Goal: Information Seeking & Learning: Learn about a topic

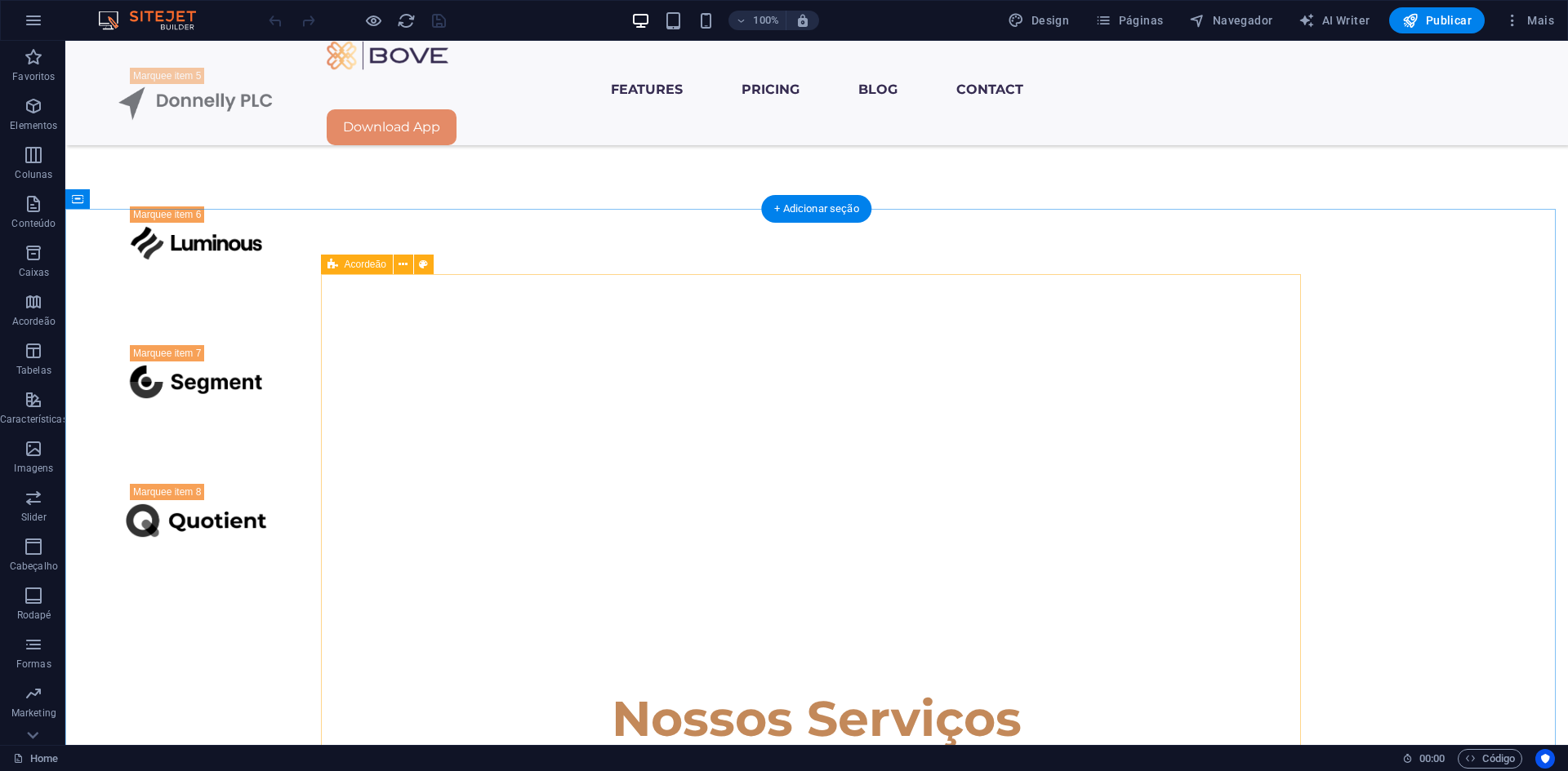
scroll to position [2203, 0]
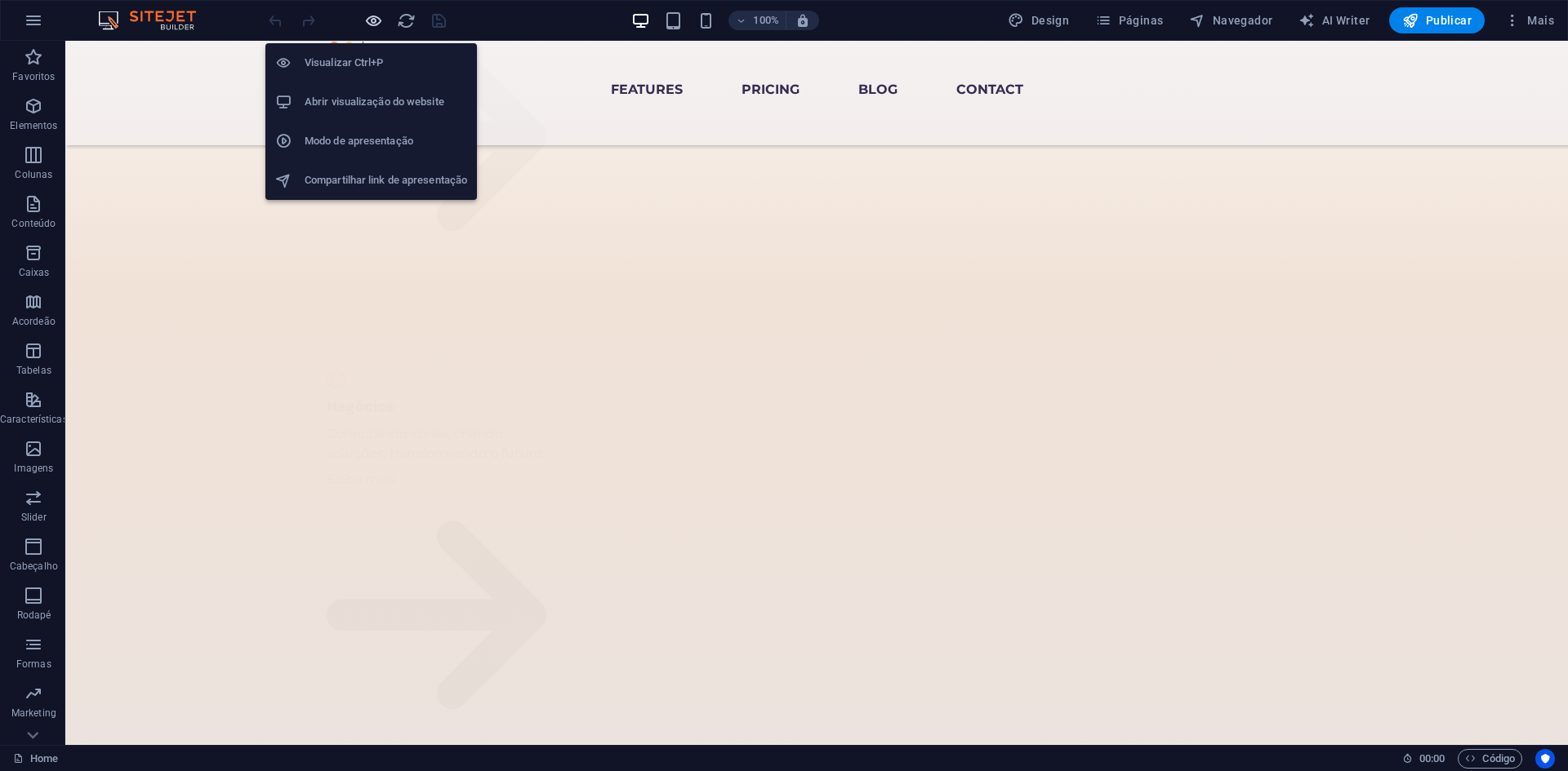
scroll to position [1927, 0]
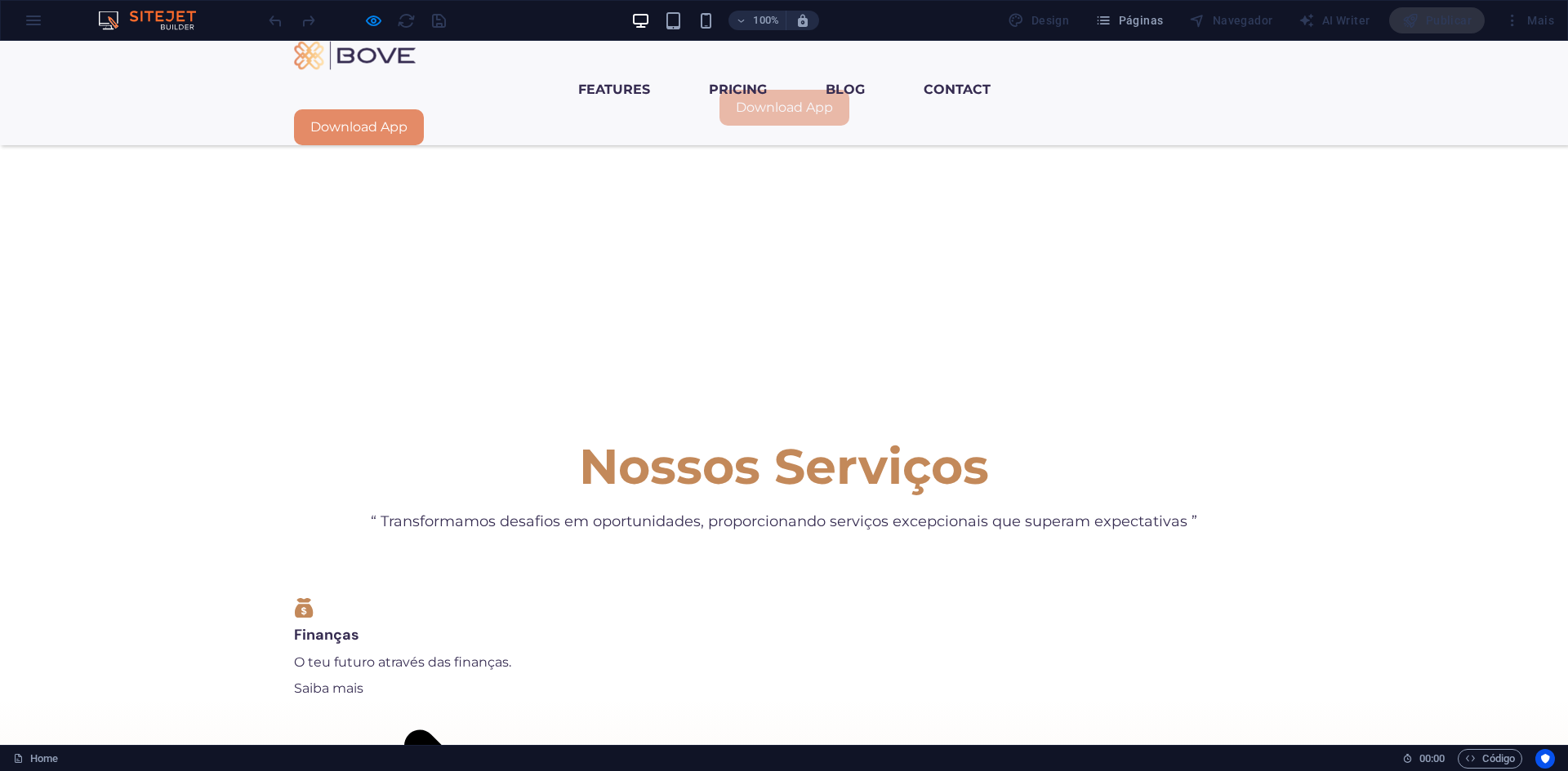
scroll to position [1437, 0]
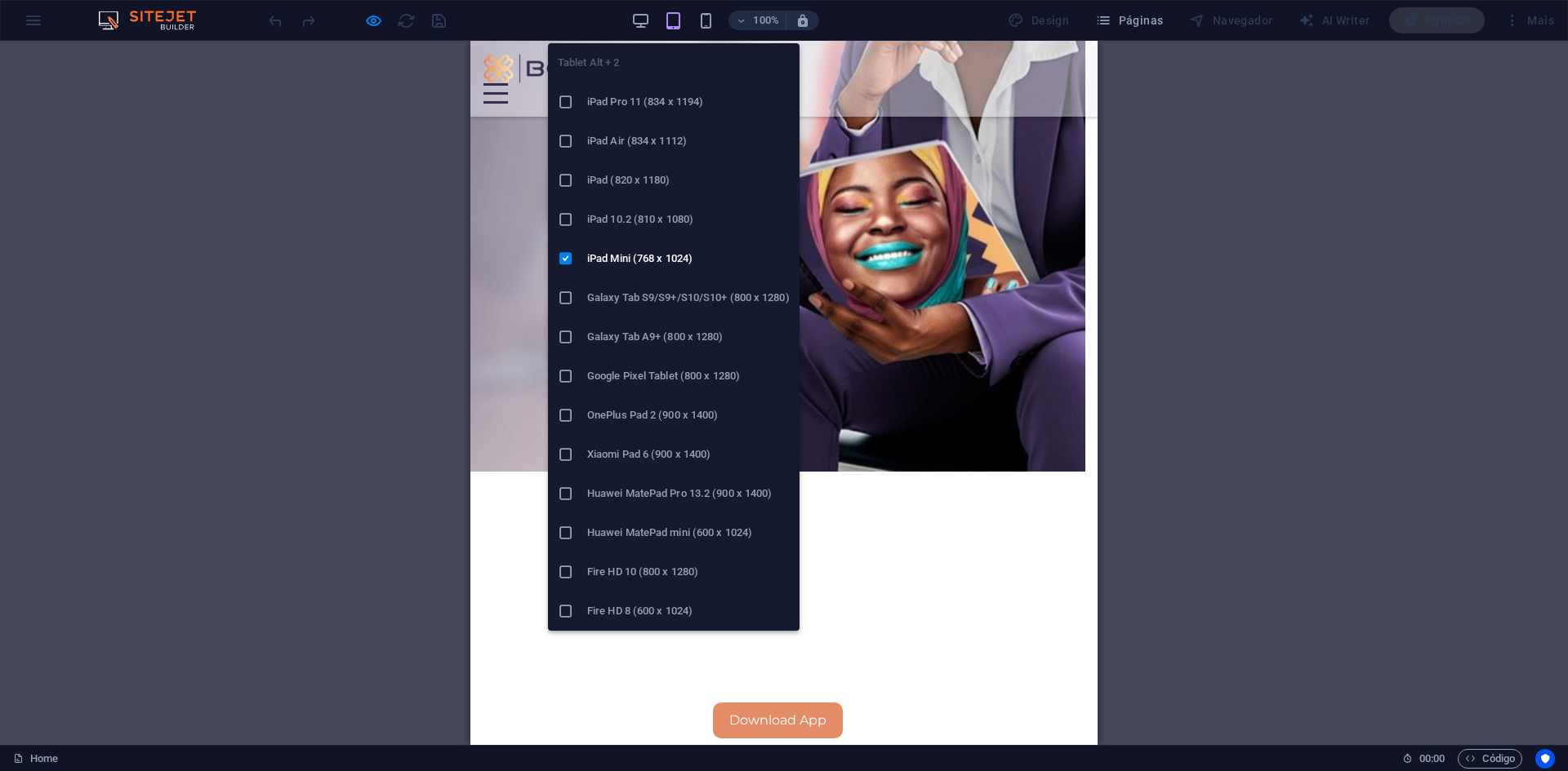
scroll to position [1452, 0]
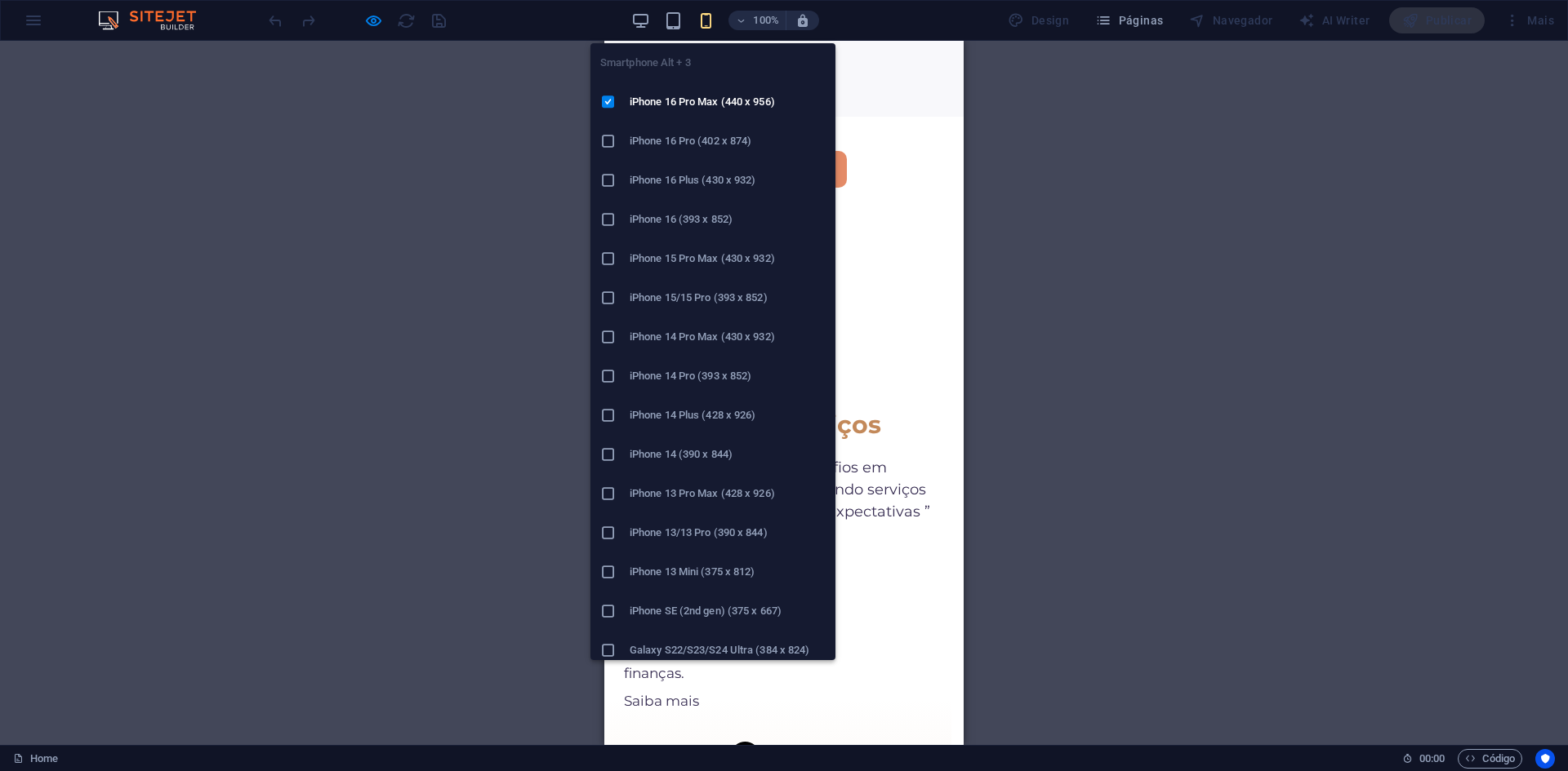
scroll to position [1772, 0]
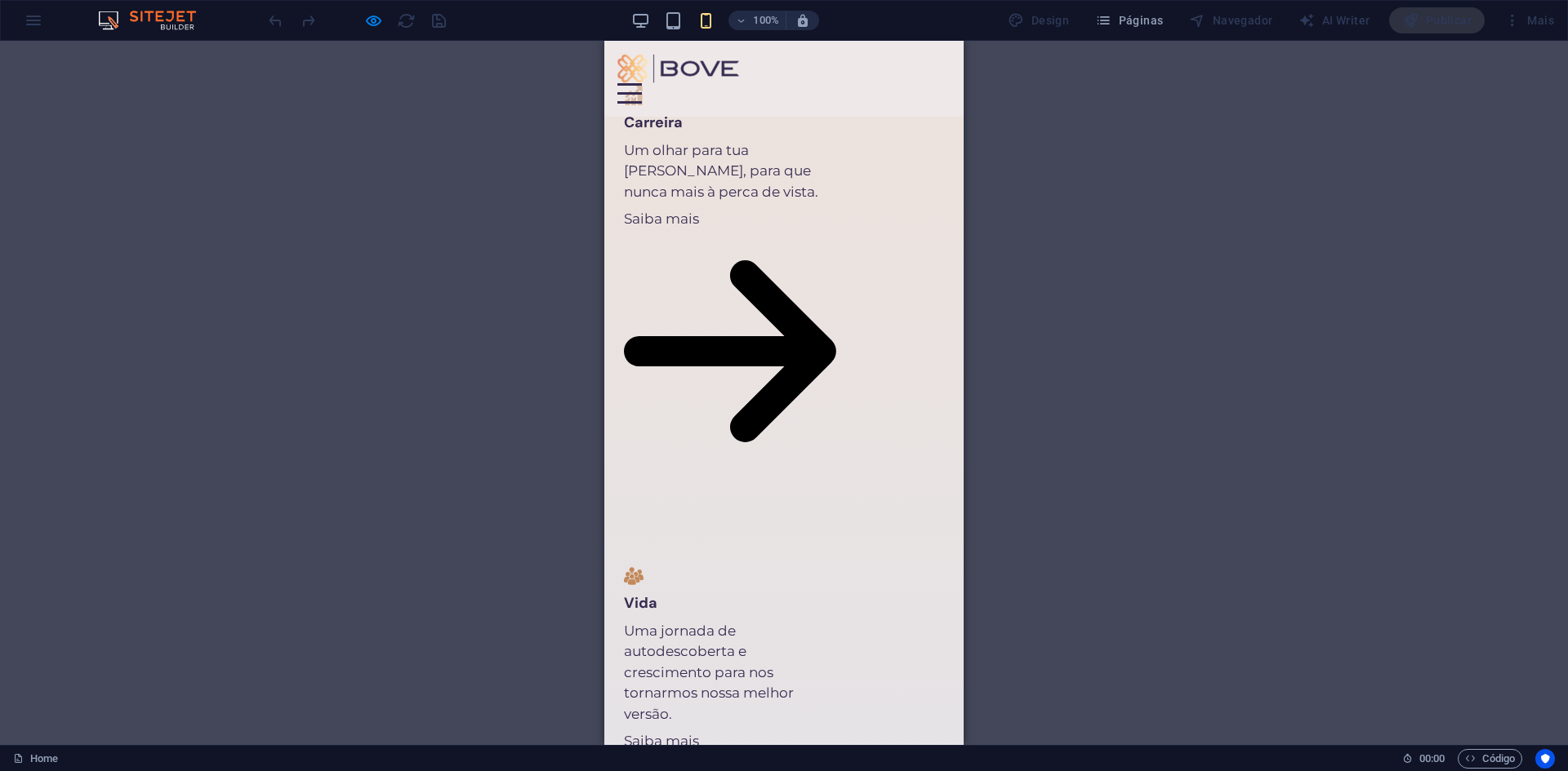
scroll to position [2425, 0]
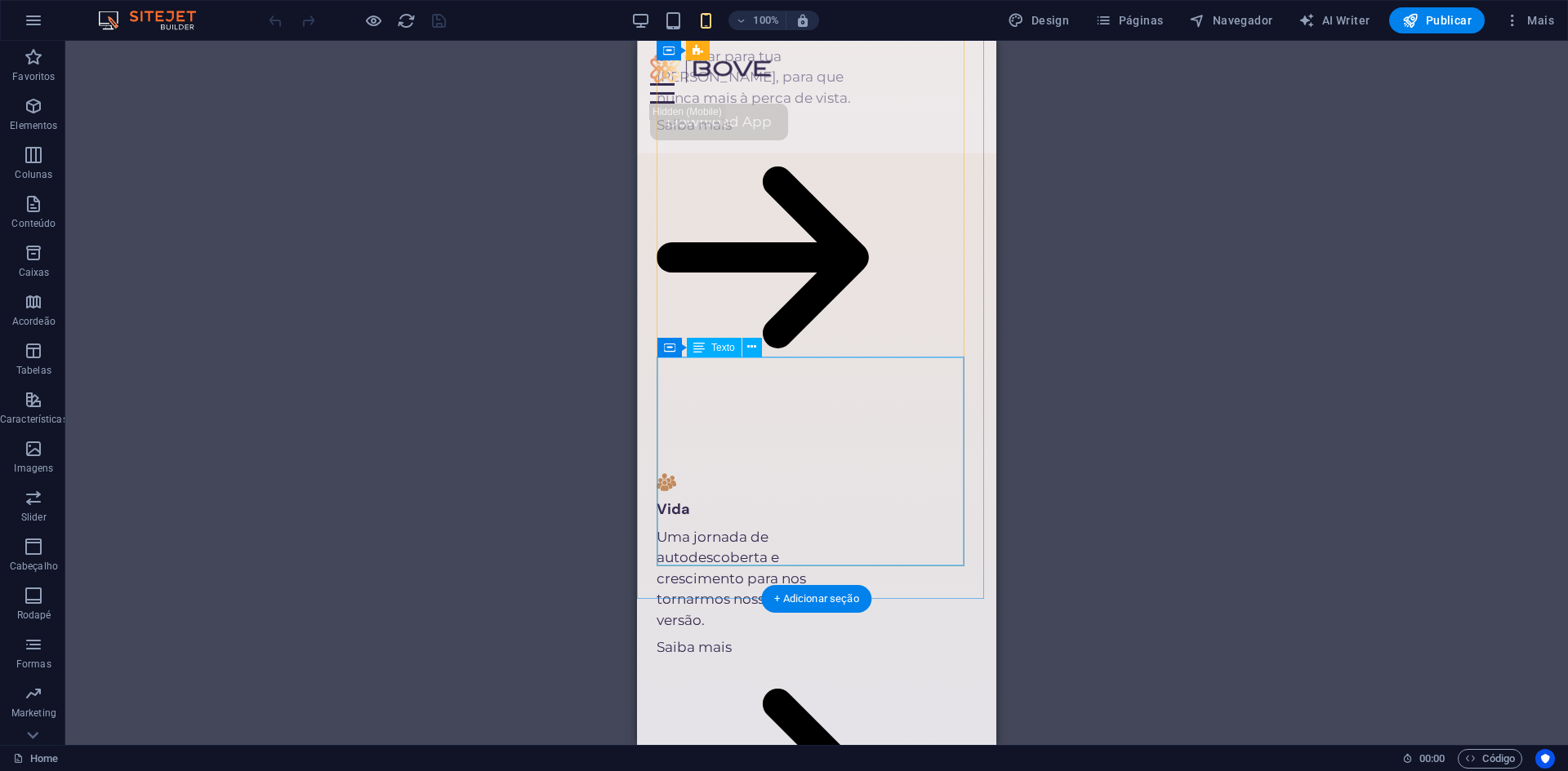
scroll to position [2498, 0]
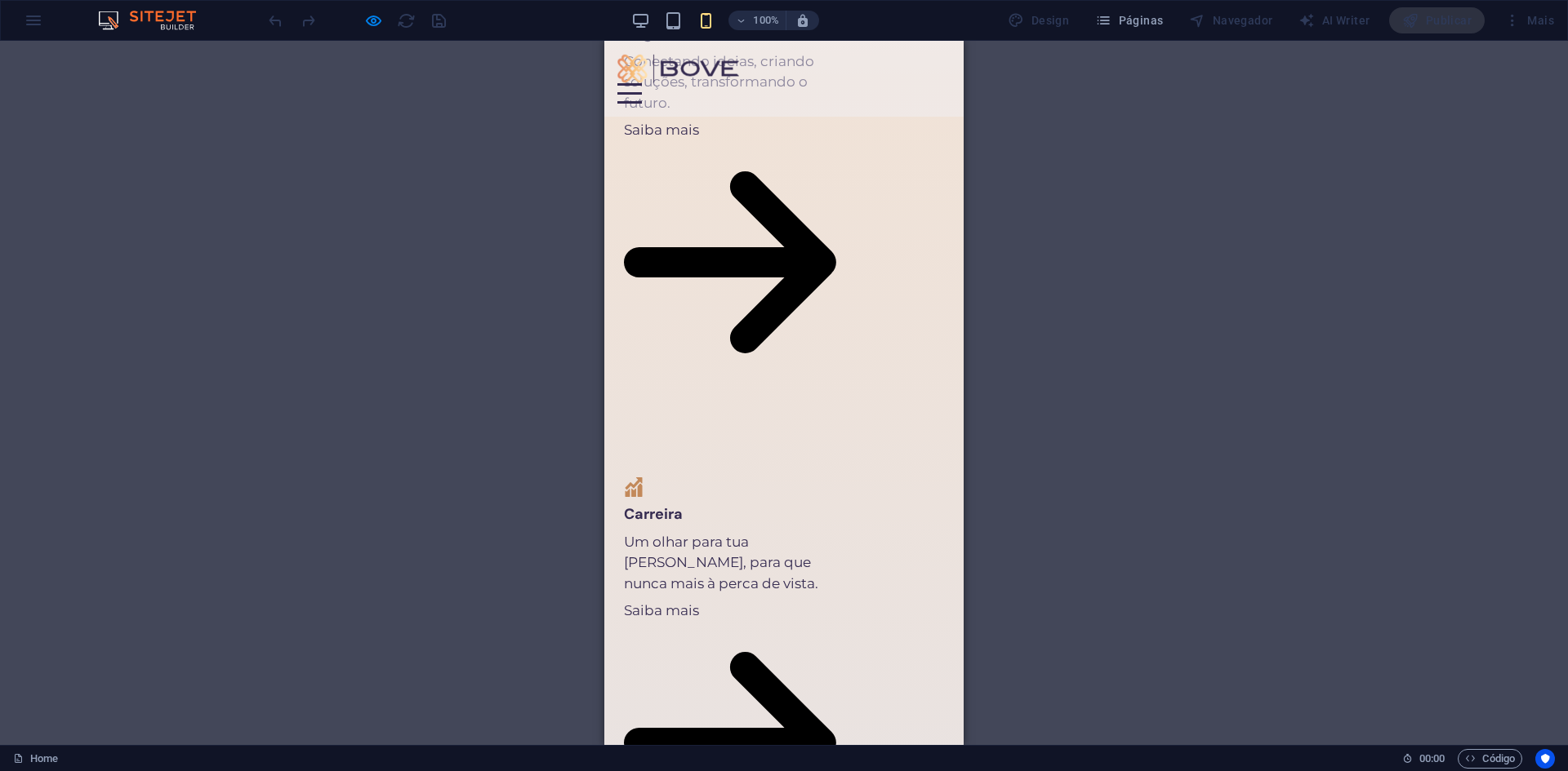
scroll to position [1770, 0]
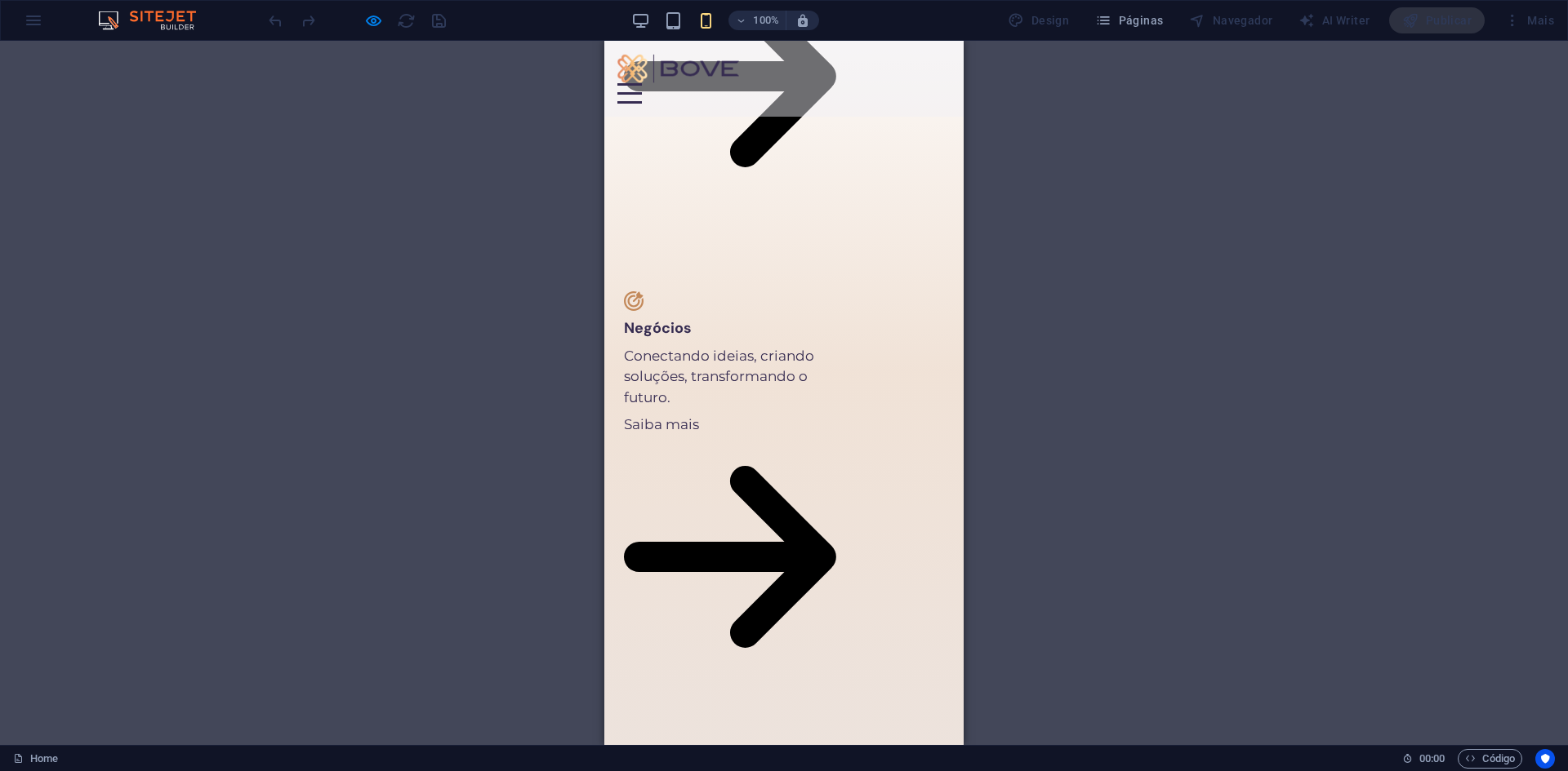
scroll to position [1607, 0]
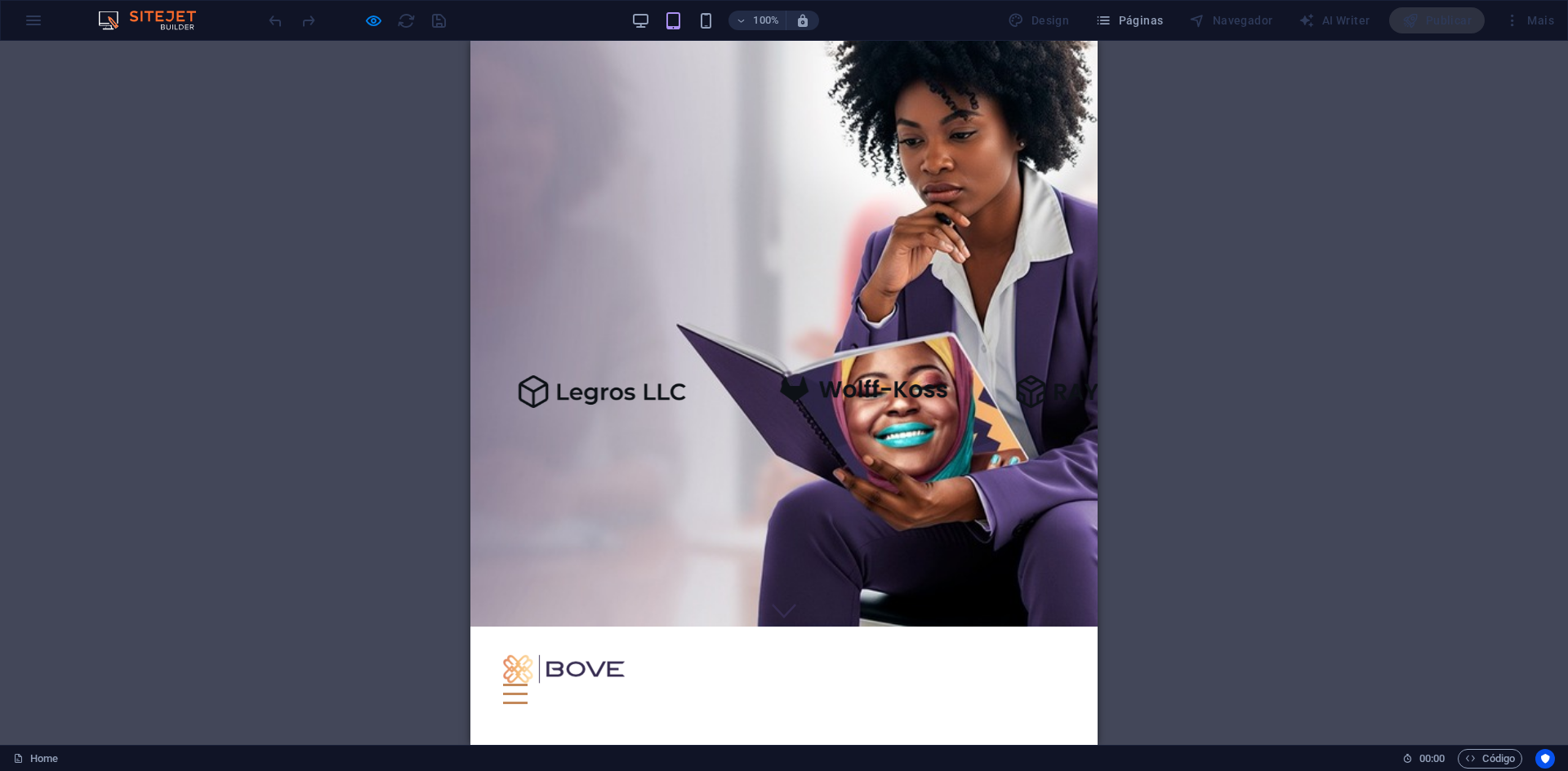
scroll to position [0, 0]
